Goal: Task Accomplishment & Management: Manage account settings

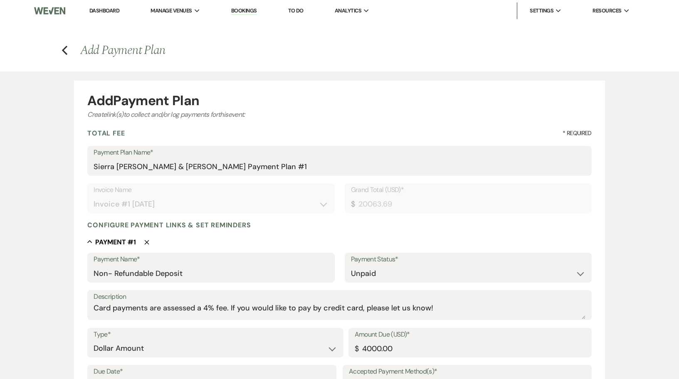
select select "28494"
select select "2"
select select "flat"
select select "true"
select select "client"
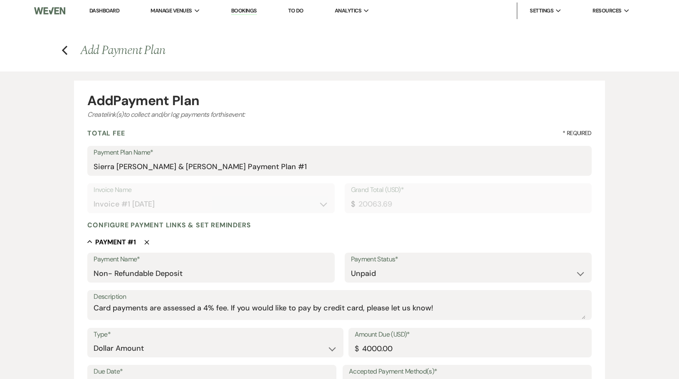
select select "weeks"
select select "client"
select select "days"
select select "2"
select select "percentage"
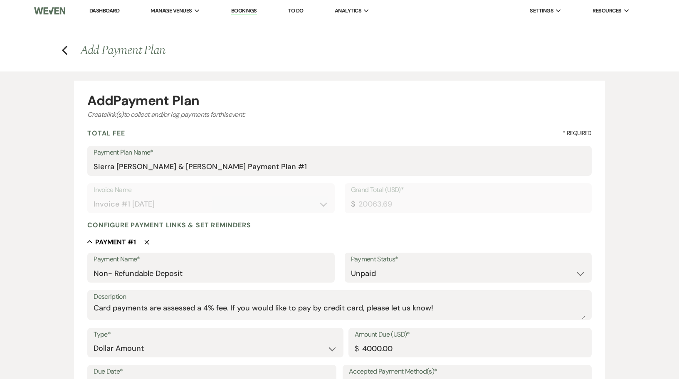
select select "true"
select select "client"
select select "weeks"
select select "client"
select select "days"
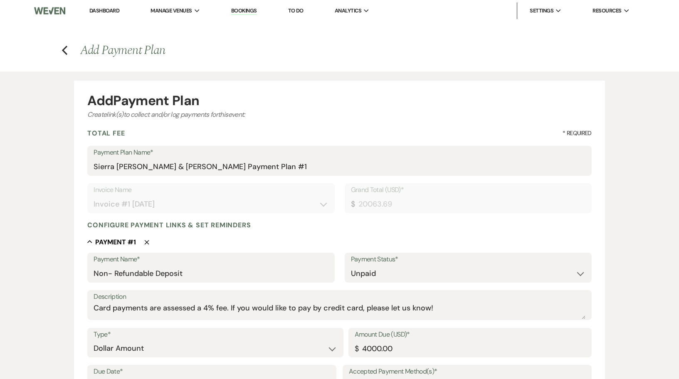
select select "2"
select select "percentage"
select select "true"
select select "client"
select select "weeks"
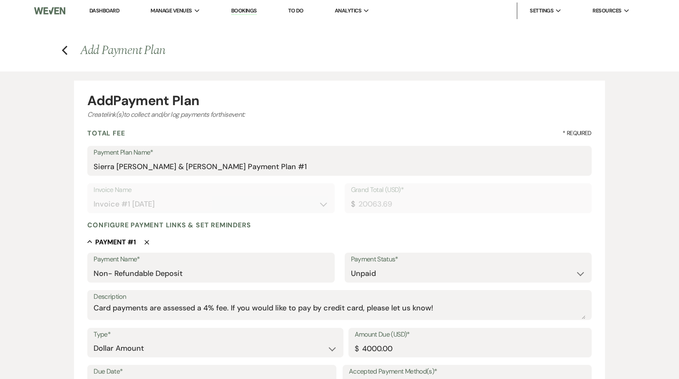
select select "client"
select select "days"
select select "2"
select select "percentage"
select select "true"
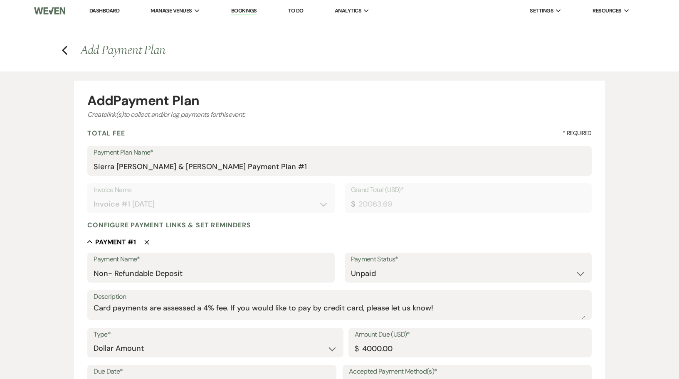
select select "client"
select select "weeks"
select select "client"
select select "days"
select select "2"
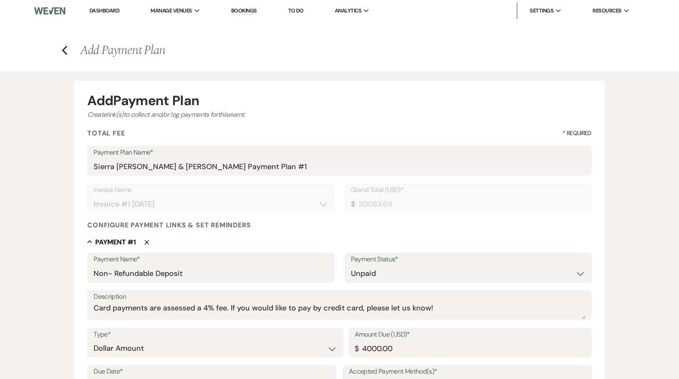
select select "percentage"
select select "true"
select select "client"
select select "days"
select select "client"
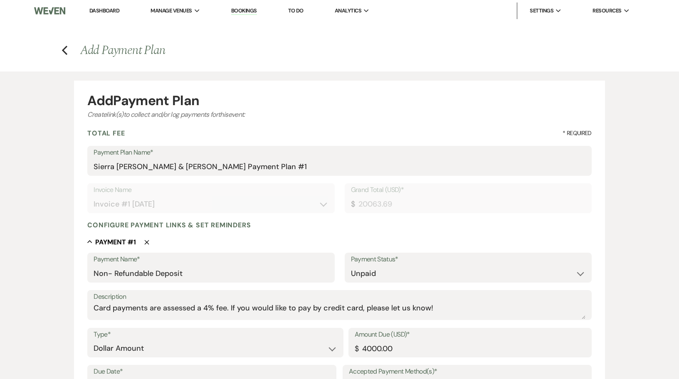
select select "weeks"
select select "2"
select select "flat"
select select "true"
select select "client"
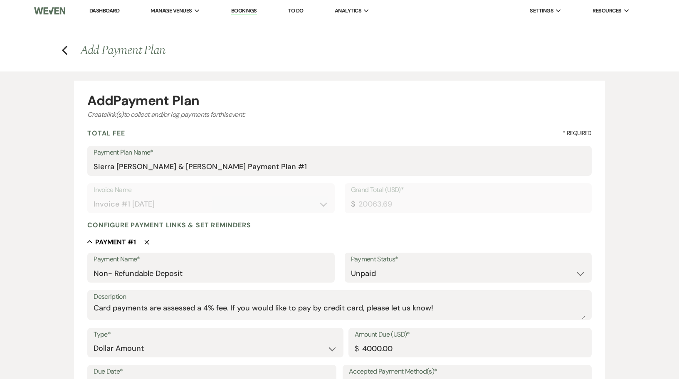
select select "days"
select select "client"
select select "weeks"
